Goal: Task Accomplishment & Management: Complete application form

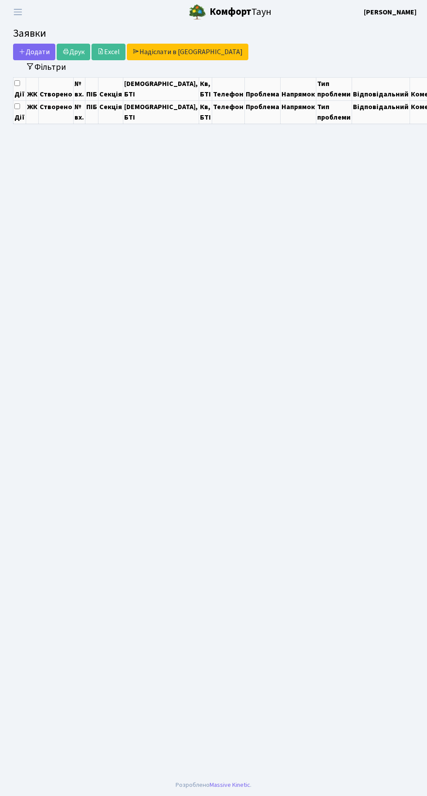
select select "25"
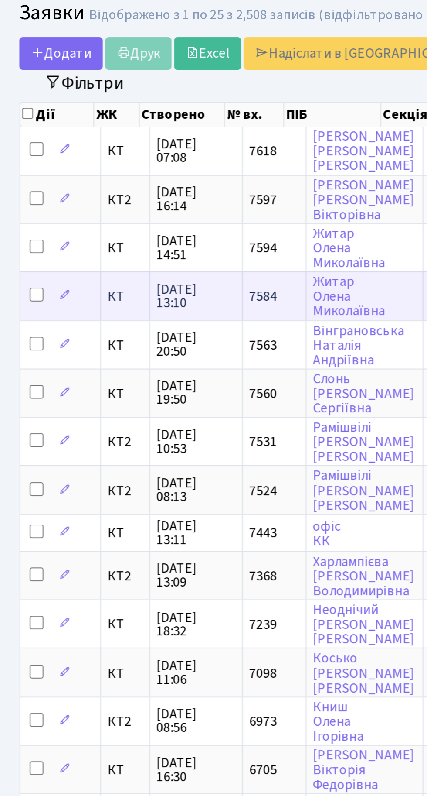
click at [21, 173] on input "checkbox" at bounding box center [21, 176] width 7 height 7
checkbox input "true"
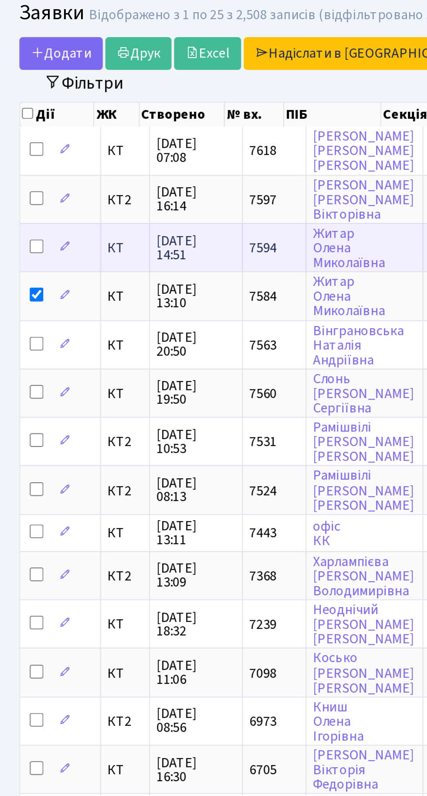
click at [21, 148] on input "checkbox" at bounding box center [21, 151] width 7 height 7
checkbox input "true"
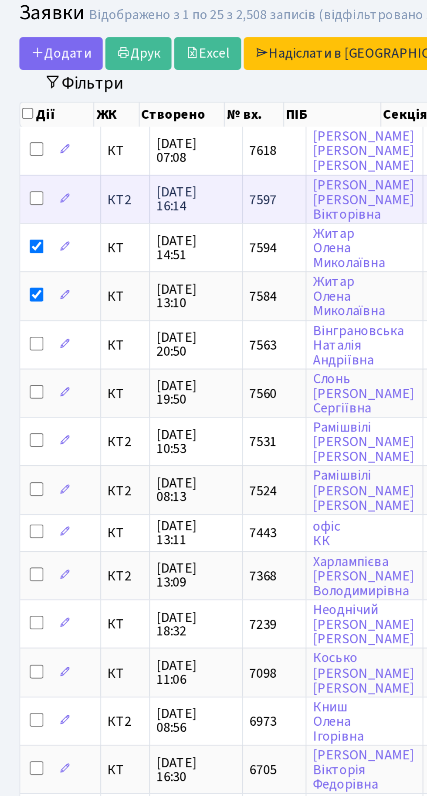
click at [24, 129] on input "checkbox" at bounding box center [21, 127] width 7 height 7
checkbox input "true"
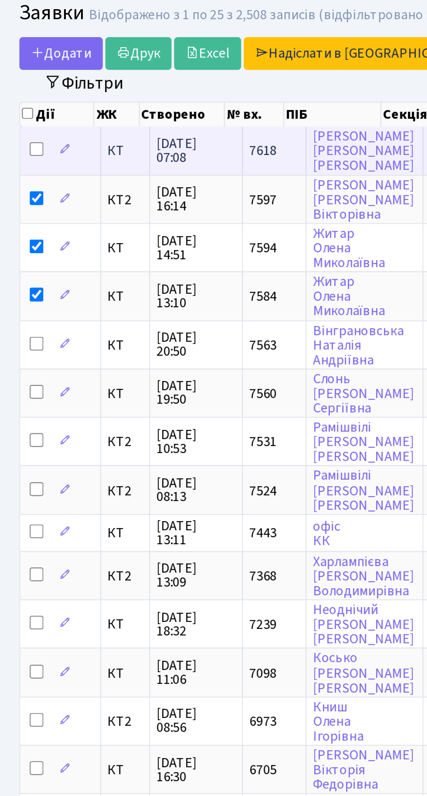
click at [21, 100] on input "checkbox" at bounding box center [21, 102] width 7 height 7
checkbox input "true"
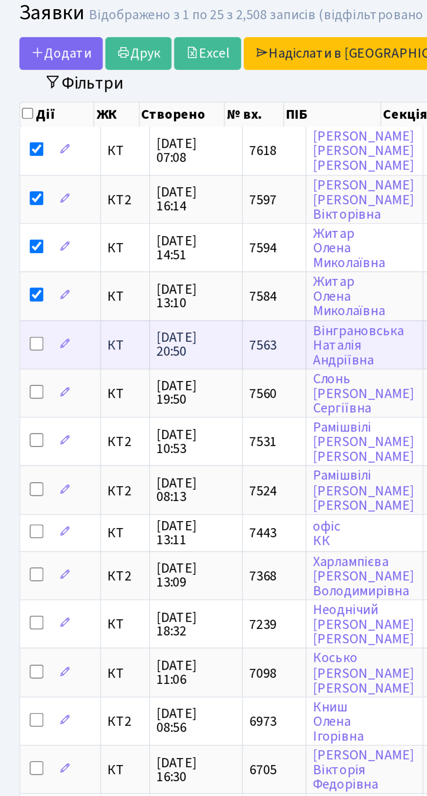
click at [21, 198] on input "checkbox" at bounding box center [21, 201] width 7 height 7
checkbox input "true"
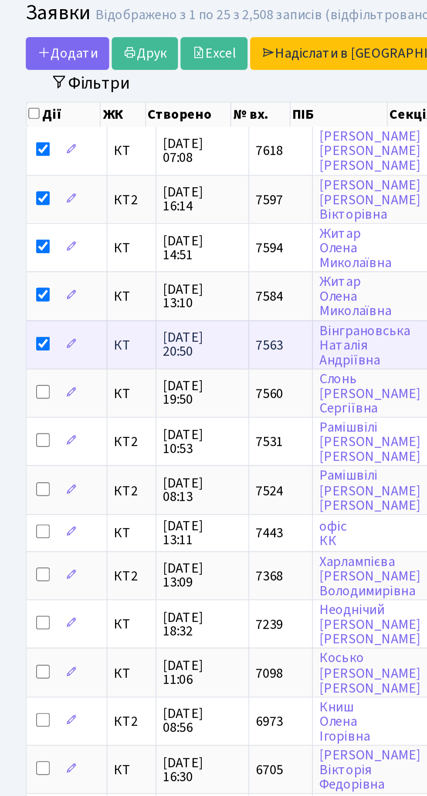
click at [17, 211] on td at bounding box center [34, 201] width 41 height 24
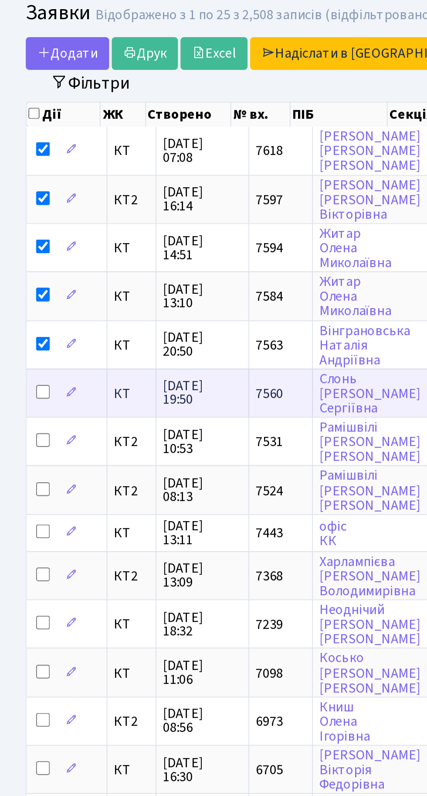
click at [21, 222] on input "checkbox" at bounding box center [21, 225] width 7 height 7
checkbox input "true"
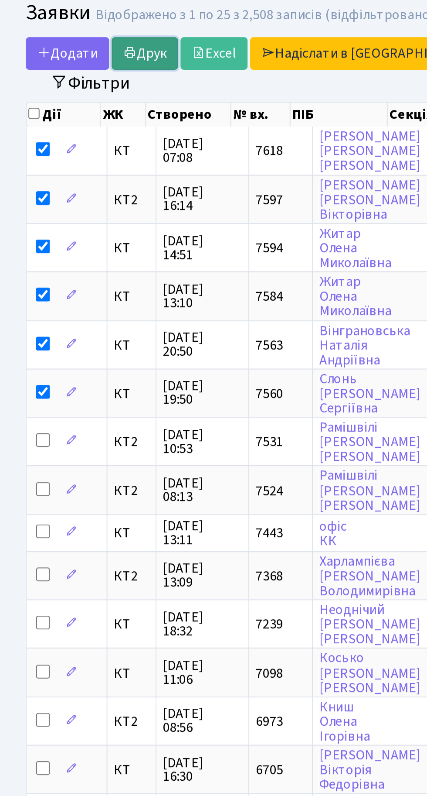
click at [70, 52] on link "Друк" at bounding box center [74, 54] width 34 height 17
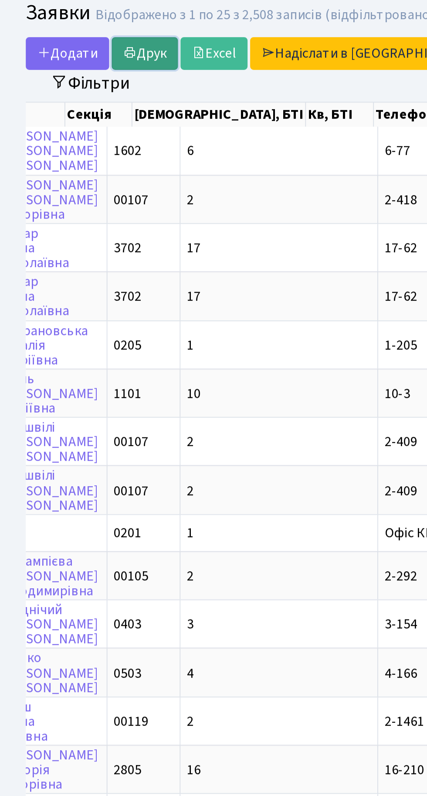
scroll to position [0, 167]
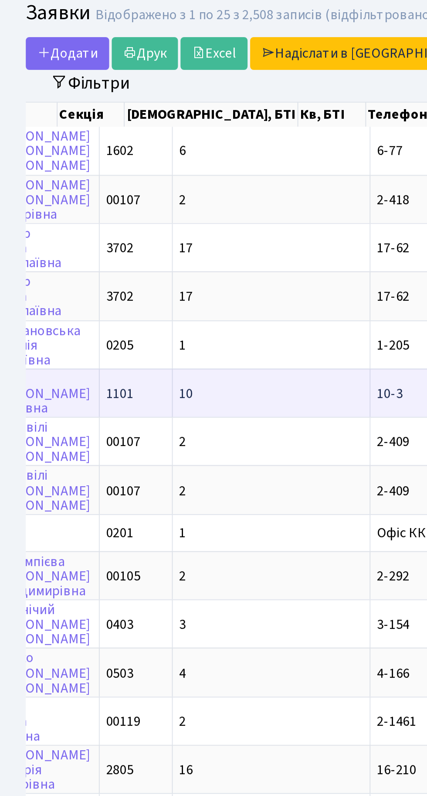
click at [109, 225] on td "10" at bounding box center [138, 226] width 100 height 24
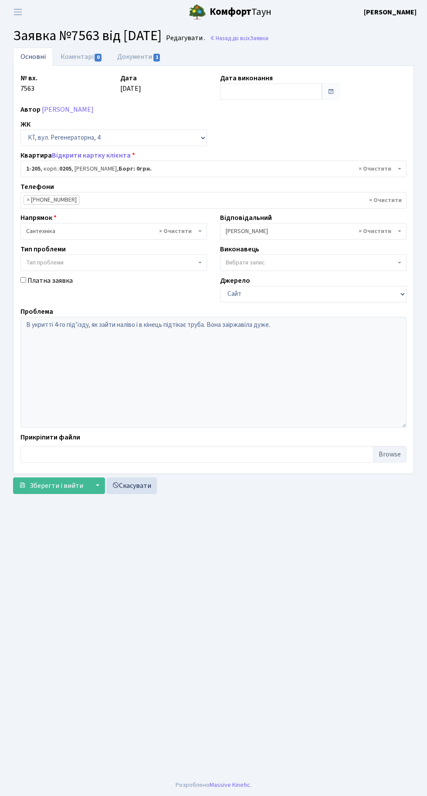
select select "205"
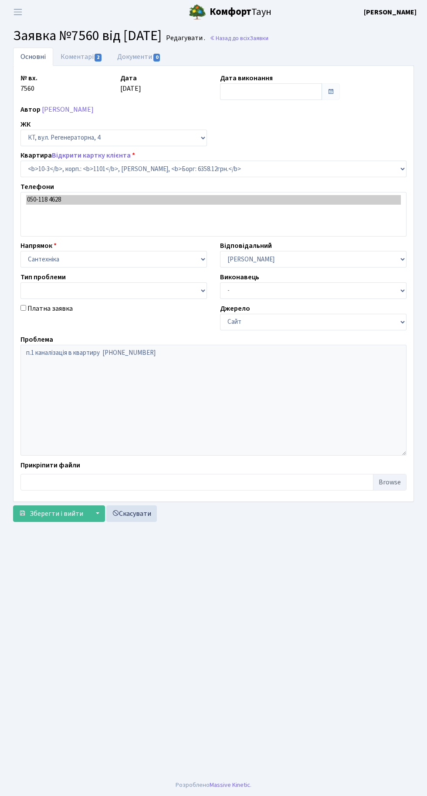
select select "6572"
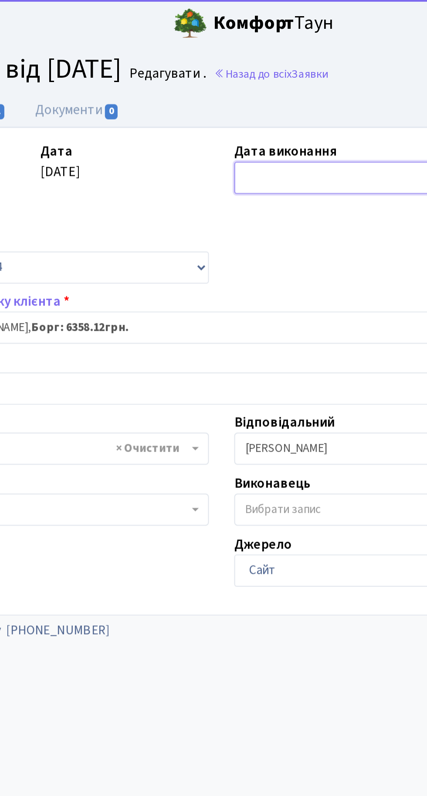
click at [262, 96] on input "text" at bounding box center [271, 91] width 102 height 17
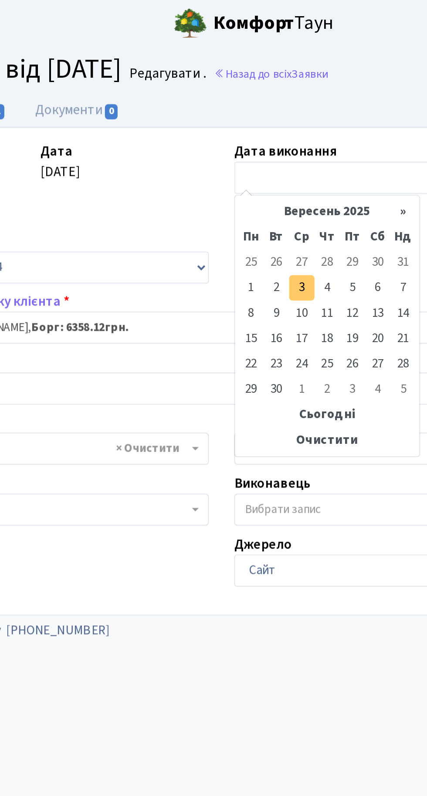
click at [255, 148] on td "3" at bounding box center [255, 148] width 13 height 13
type input "[DATE]"
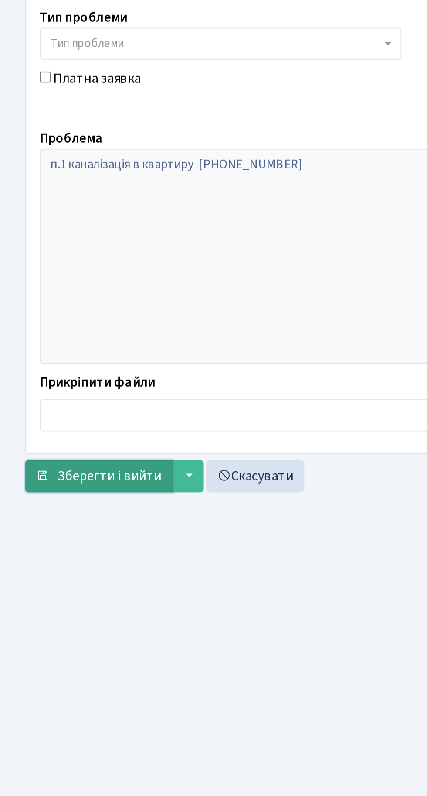
click at [75, 489] on span "Зберегти і вийти" at bounding box center [57, 486] width 54 height 10
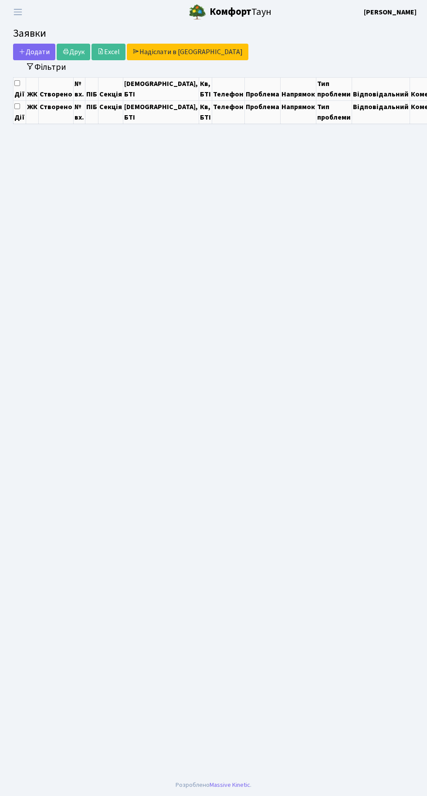
select select "25"
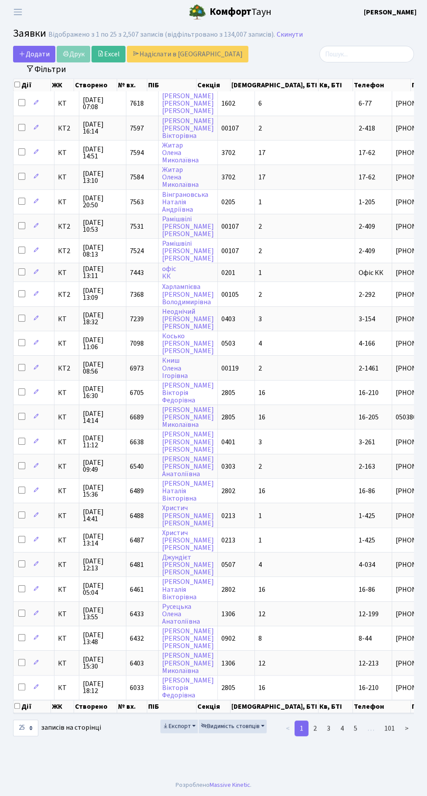
click at [420, 511] on div "Дії ЖК Створено № вх. ПІБ Секція Буд., БТІ [PERSON_NAME] Телефон Проблема Напря…" at bounding box center [214, 396] width 414 height 640
